Goal: Check status

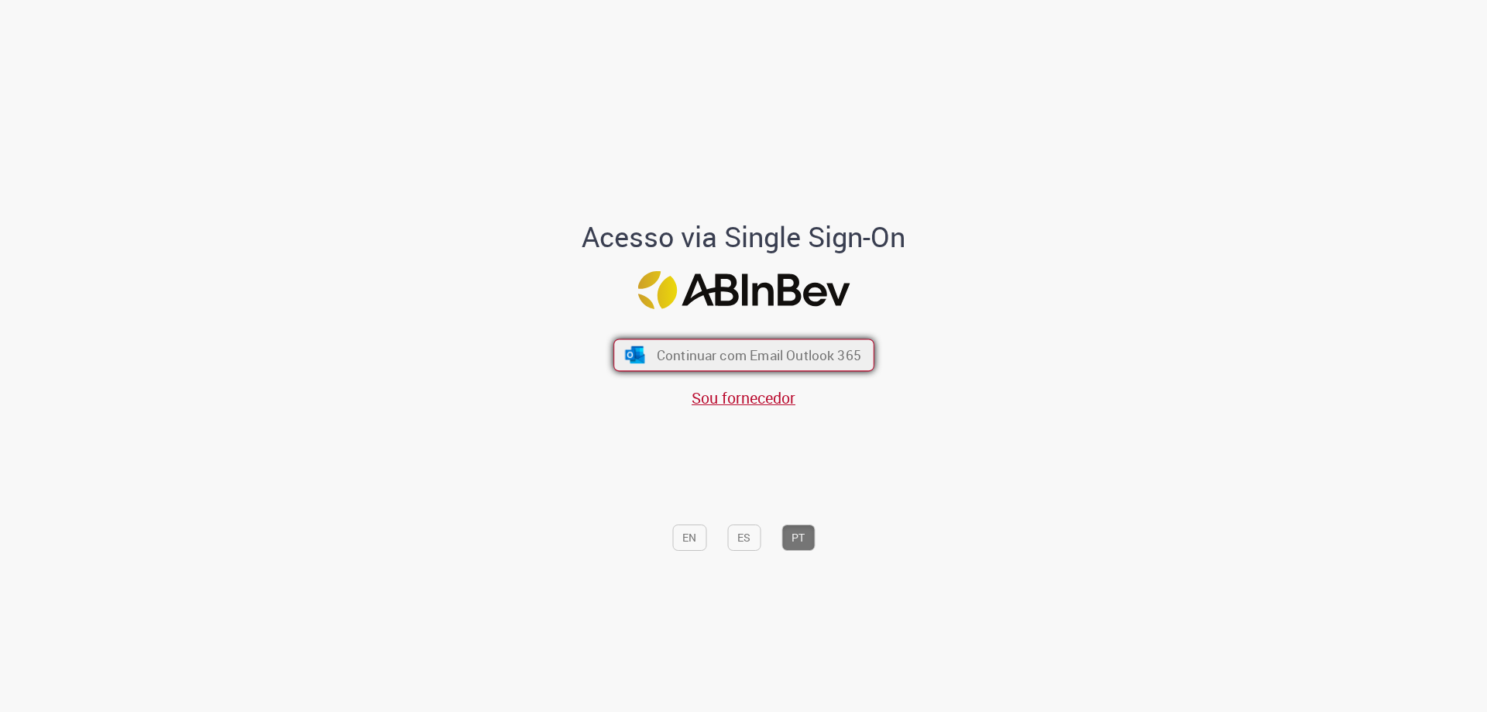
click at [693, 348] on span "Continuar com Email Outlook 365" at bounding box center [758, 355] width 204 height 18
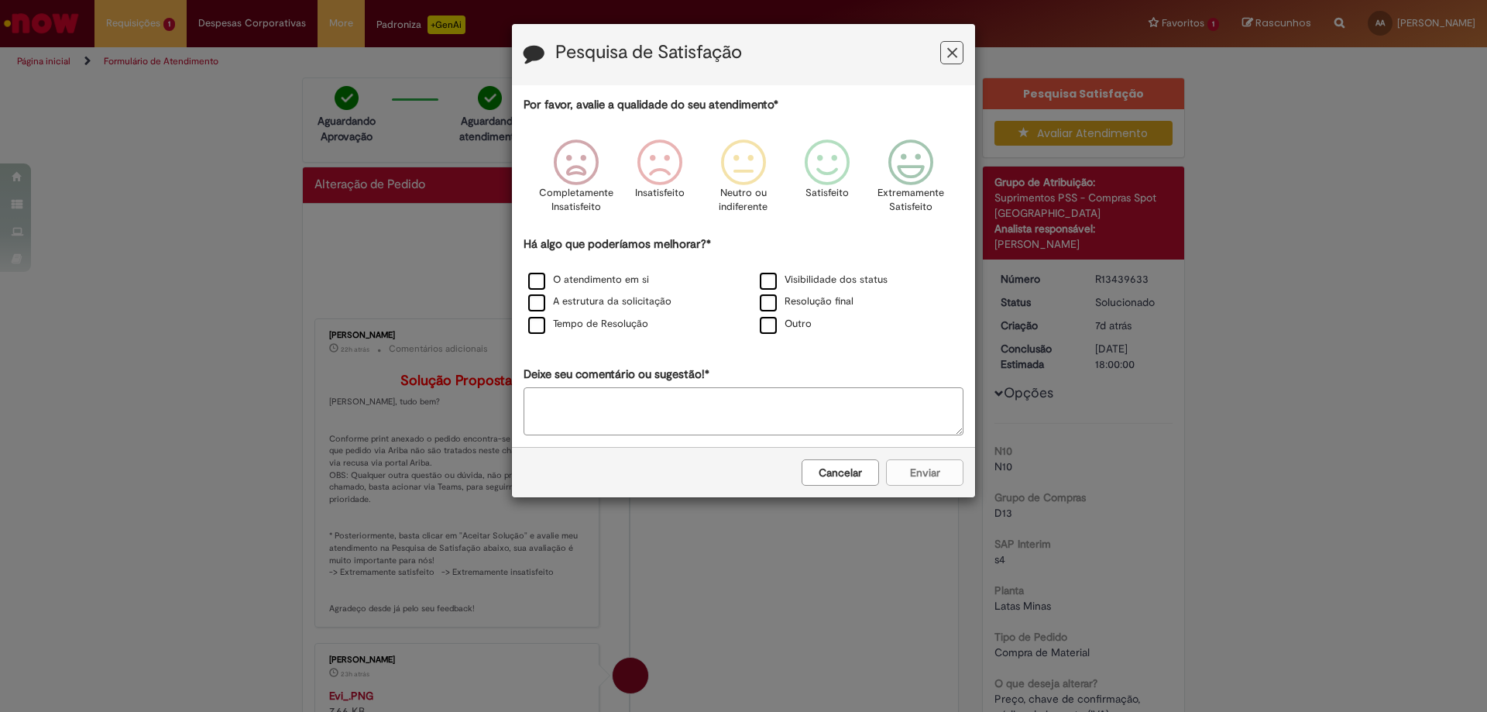
click at [849, 476] on button "Cancelar" at bounding box center [840, 472] width 77 height 26
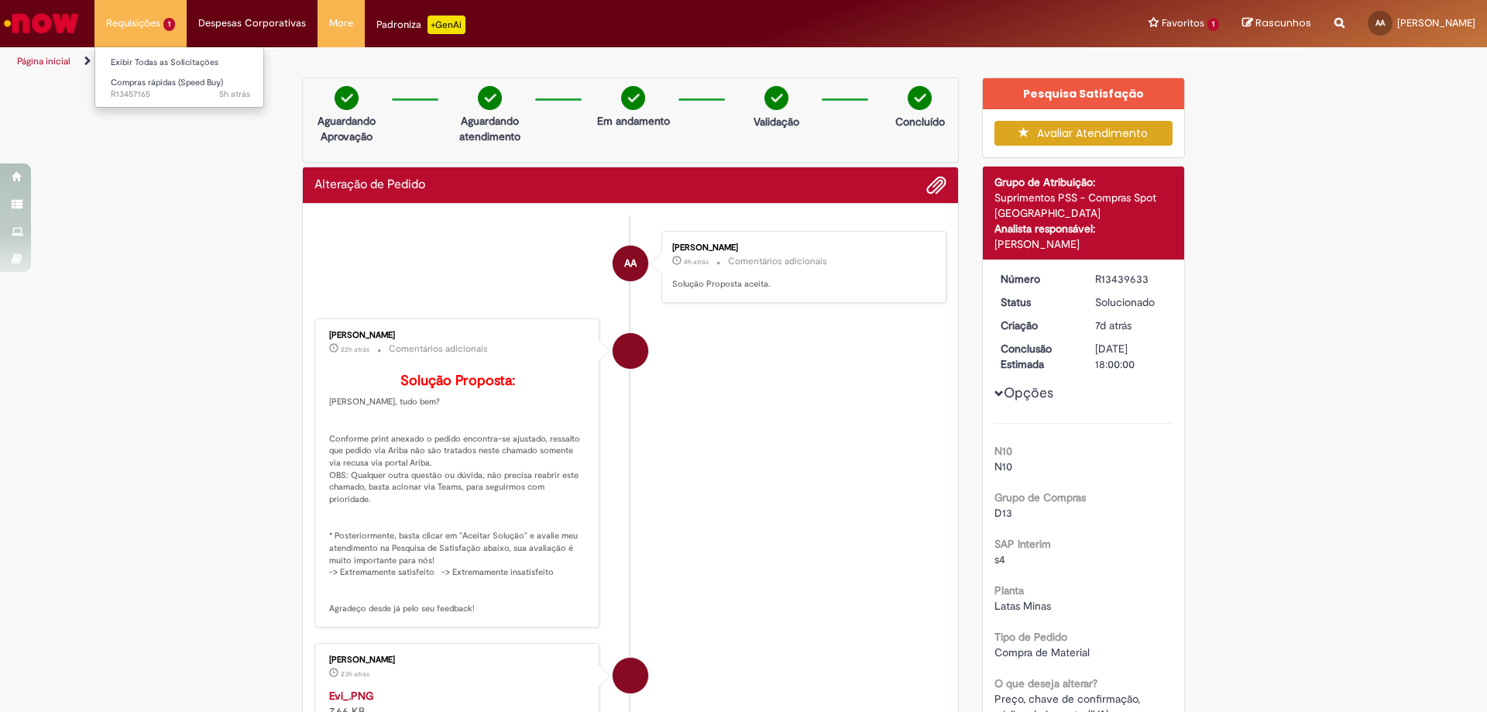
click at [123, 20] on li "Requisições 1 Exibir Todas as Solicitações Compras rápidas (Speed Buy) 5h atrás…" at bounding box center [140, 23] width 92 height 46
click at [132, 101] on span "5h atrás 5 horas atrás R13457165" at bounding box center [180, 94] width 139 height 12
